Goal: Navigation & Orientation: Find specific page/section

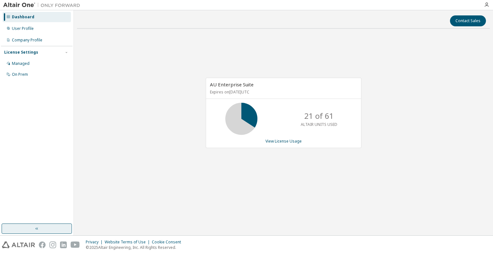
click at [38, 227] on icon "button" at bounding box center [36, 228] width 5 height 5
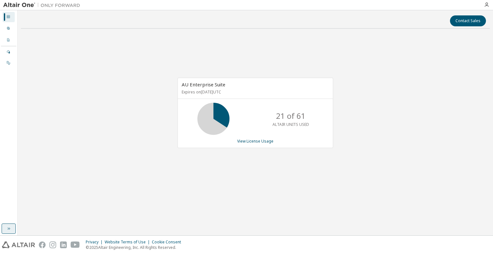
click at [10, 17] on div "Dashboard" at bounding box center [9, 17] width 12 height 10
click at [8, 229] on icon "button" at bounding box center [8, 228] width 5 height 5
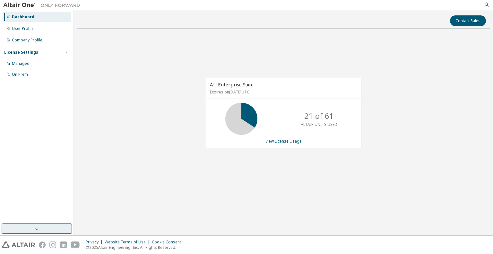
click at [38, 18] on div "Dashboard" at bounding box center [37, 17] width 68 height 10
click at [13, 3] on img at bounding box center [43, 5] width 80 height 6
click at [24, 38] on div "Company Profile" at bounding box center [27, 40] width 31 height 5
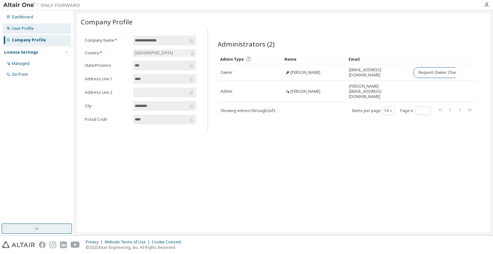
click at [22, 28] on div "User Profile" at bounding box center [23, 28] width 22 height 5
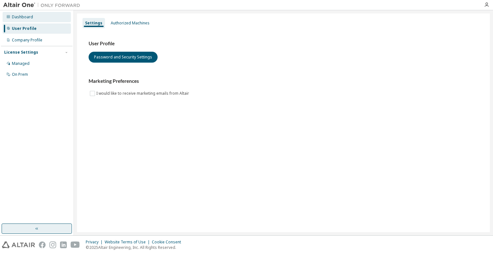
click at [28, 18] on div "Dashboard" at bounding box center [22, 16] width 21 height 5
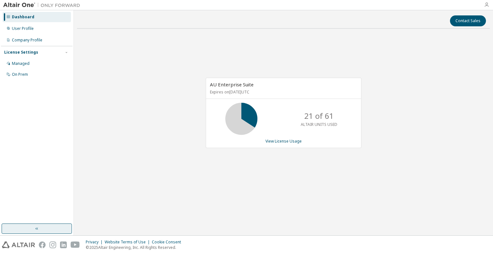
click at [488, 4] on icon "button" at bounding box center [486, 4] width 5 height 5
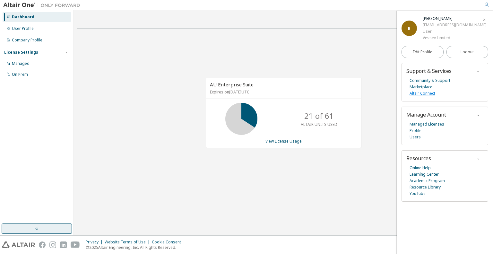
click at [423, 95] on link "Altair Connect" at bounding box center [423, 93] width 26 height 6
